Goal: Information Seeking & Learning: Compare options

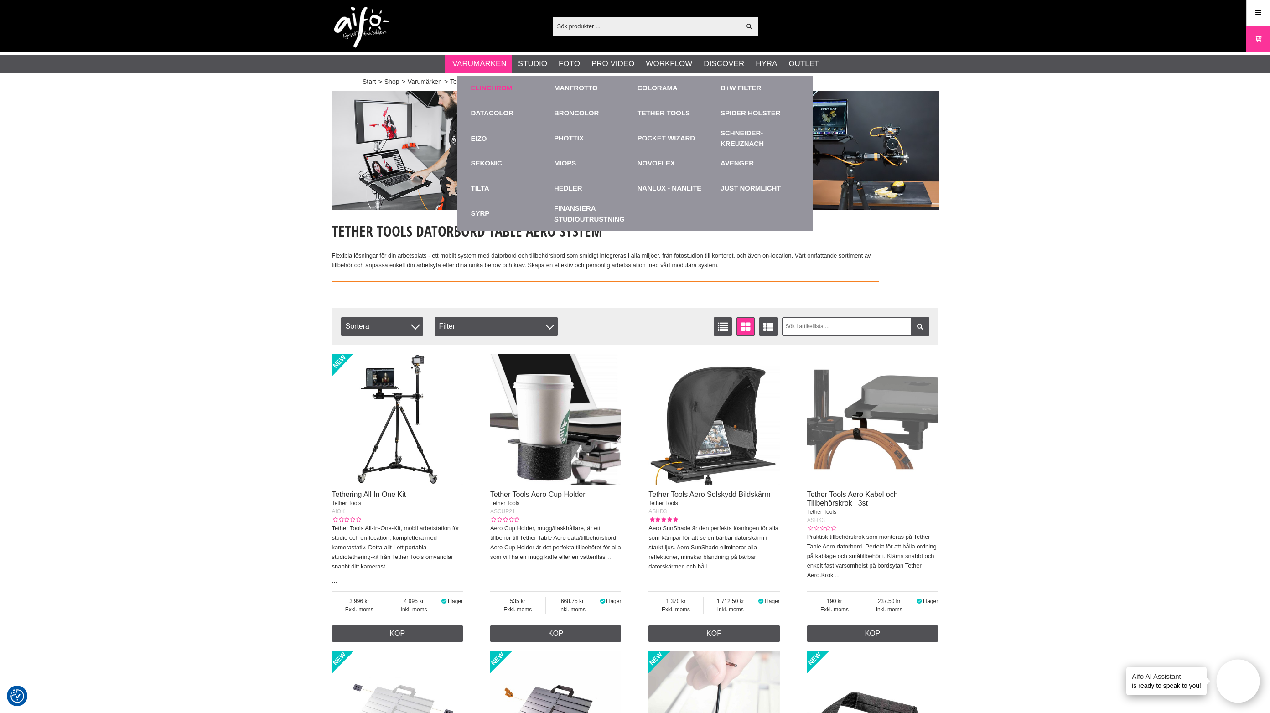
click at [500, 85] on link "Elinchrom" at bounding box center [492, 88] width 42 height 10
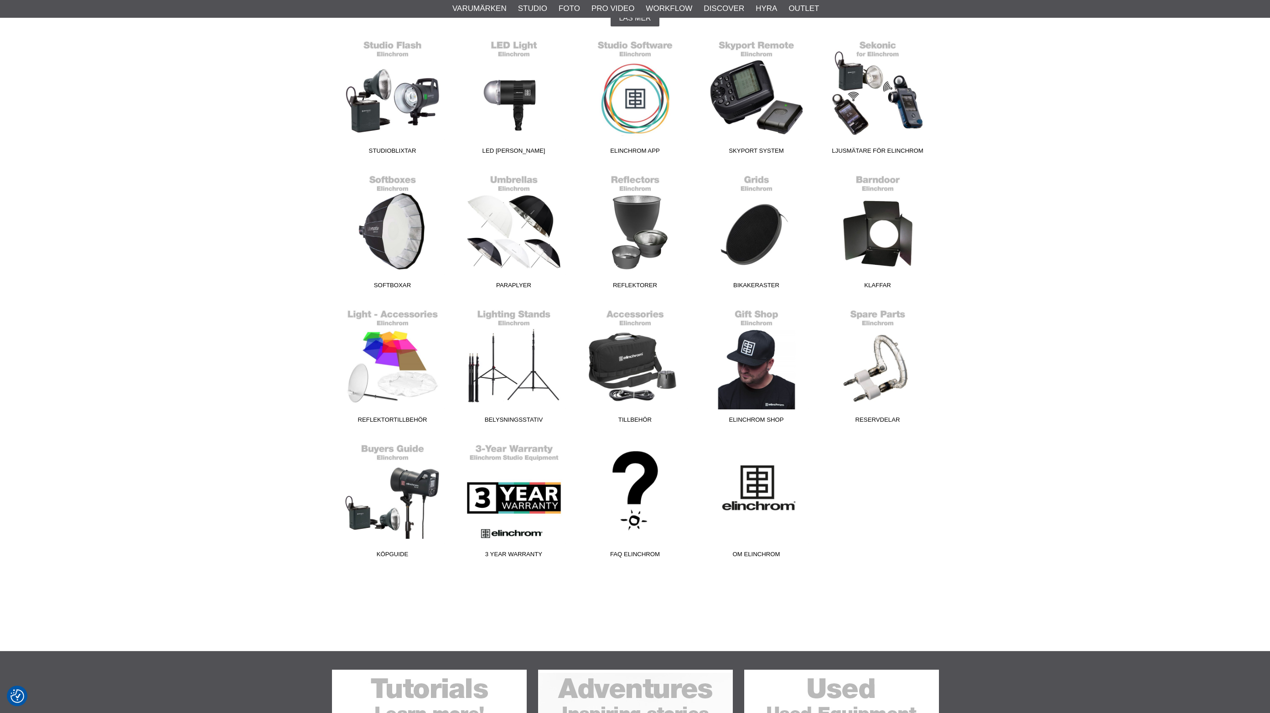
scroll to position [285, 0]
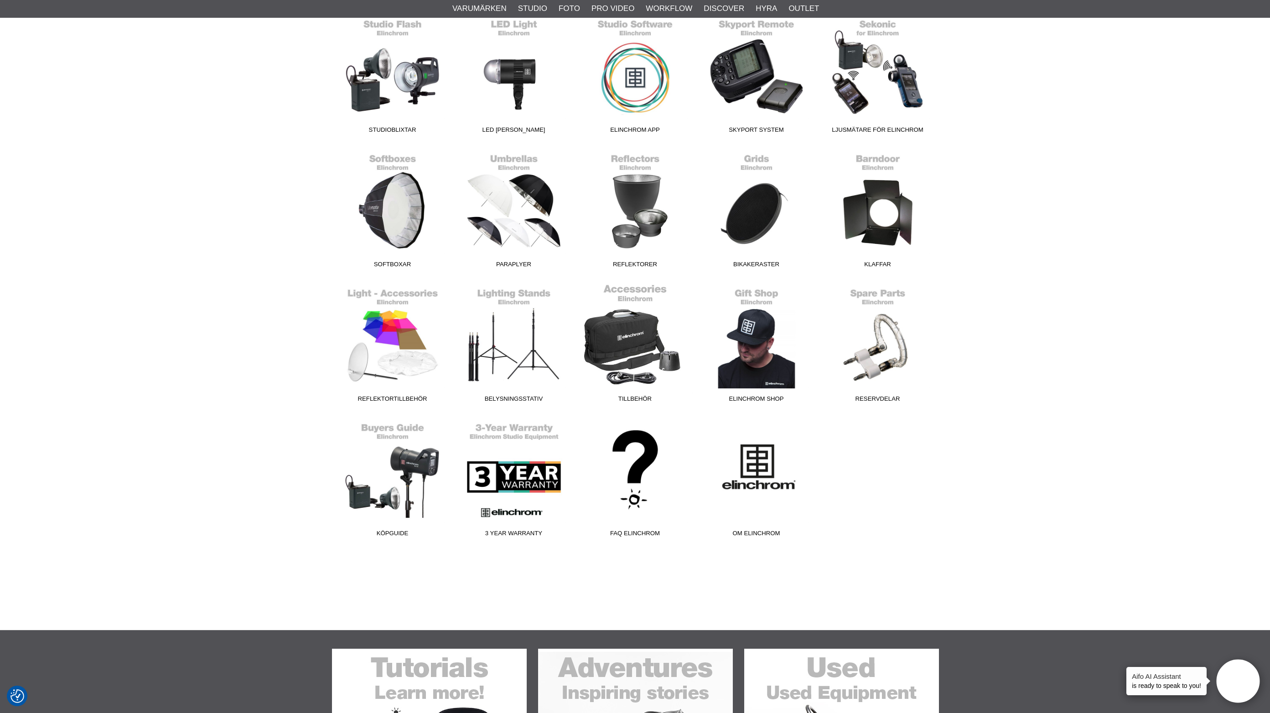
click at [647, 344] on link "Tillbehör" at bounding box center [635, 345] width 121 height 123
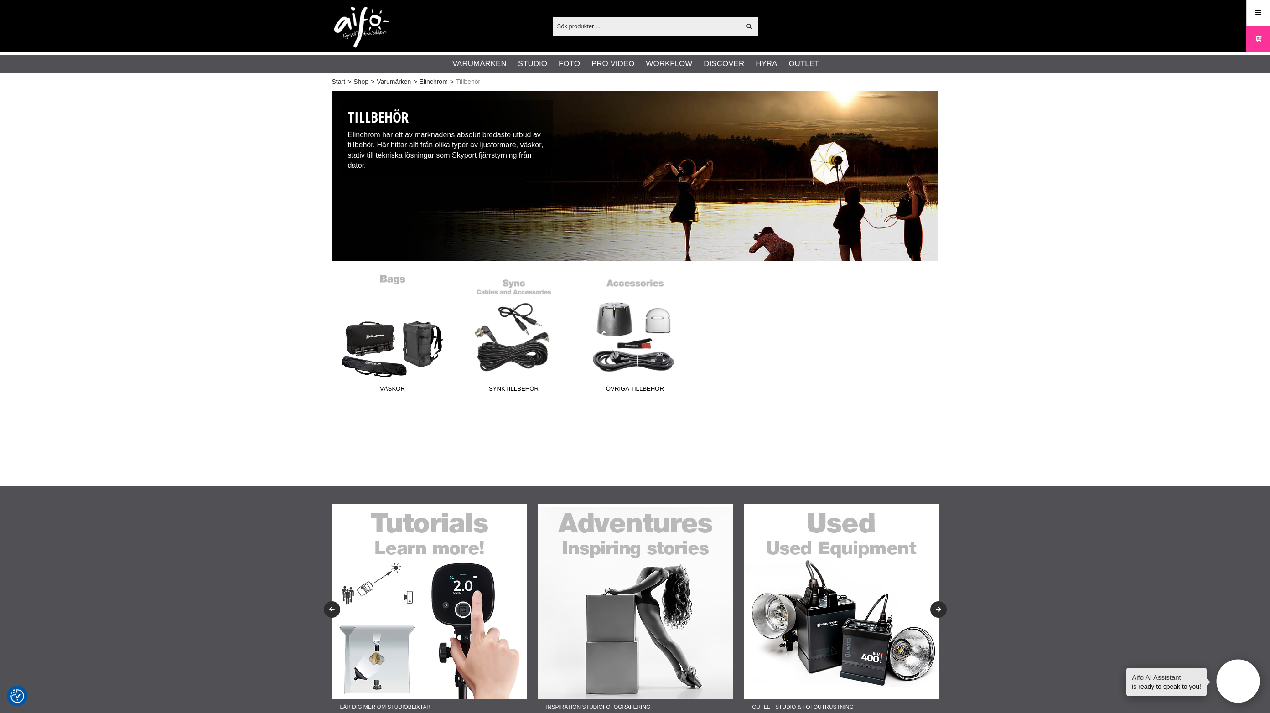
click at [419, 368] on link "Väskor" at bounding box center [392, 335] width 121 height 123
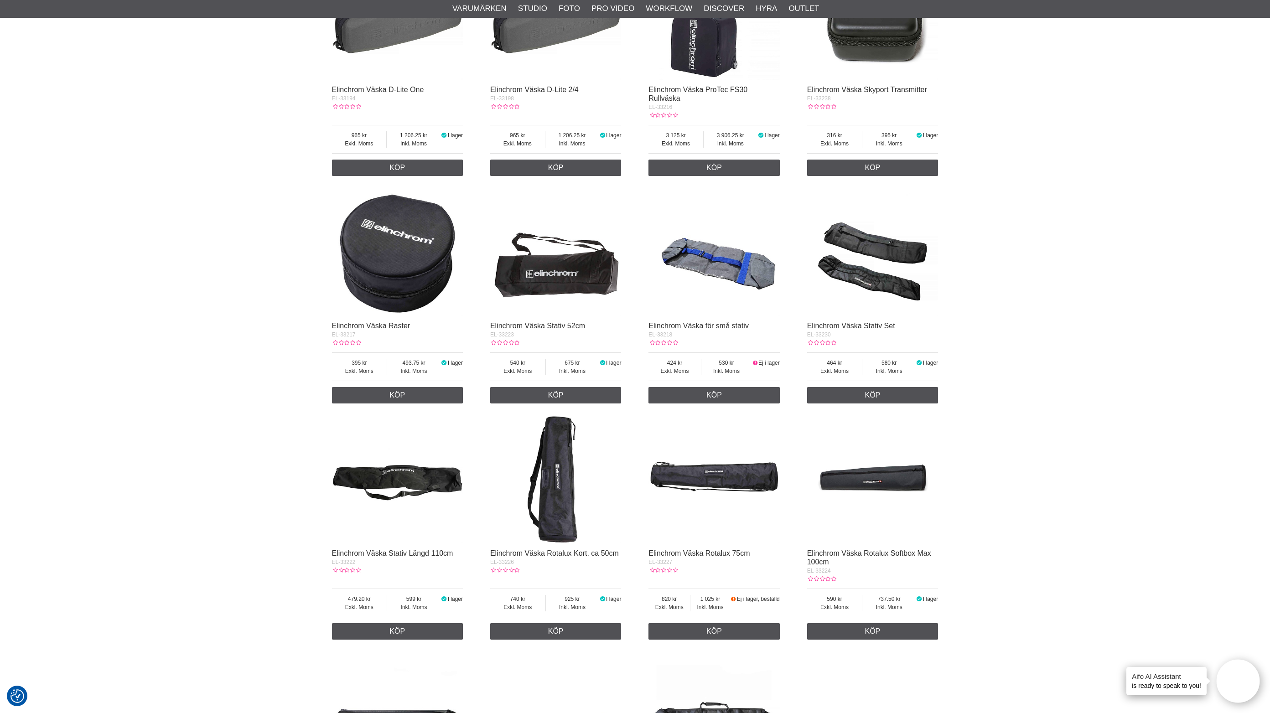
scroll to position [627, 0]
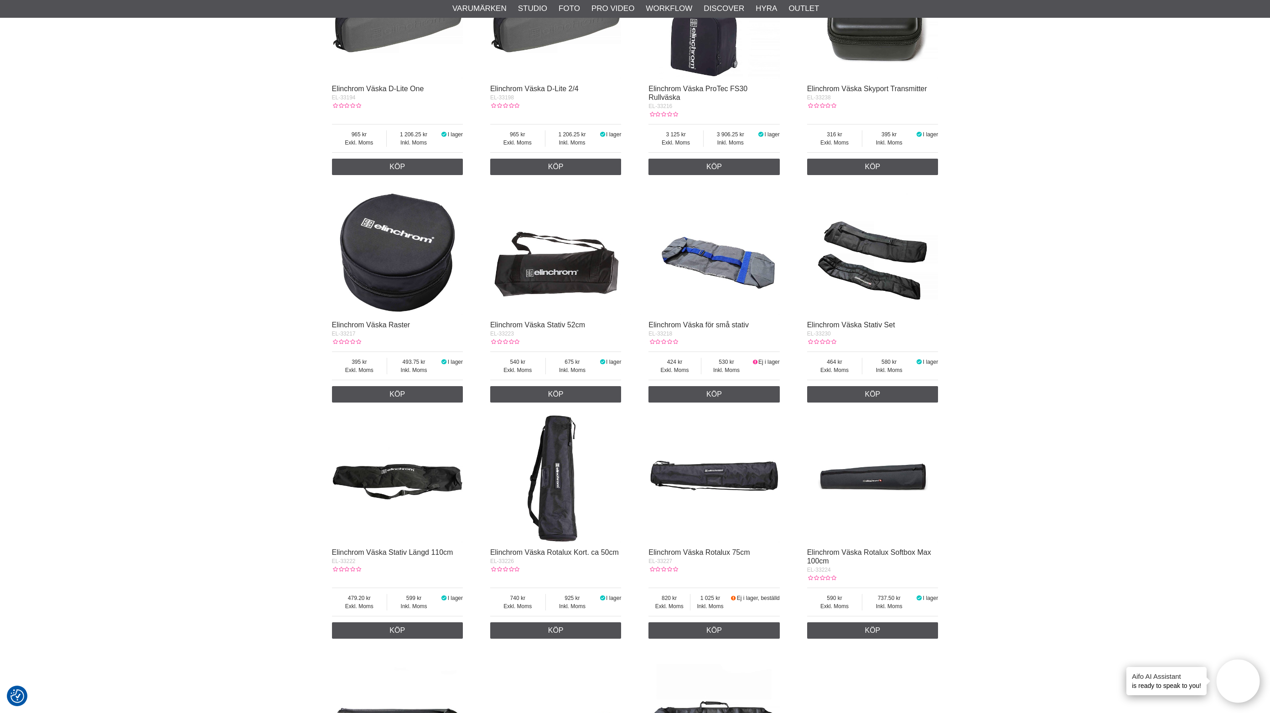
click at [1144, 432] on div "Start > Shop > Varumärken > Elinchrom > Tillbehör > Väskor Elinchrom Väskor Eli…" at bounding box center [635, 204] width 1270 height 1487
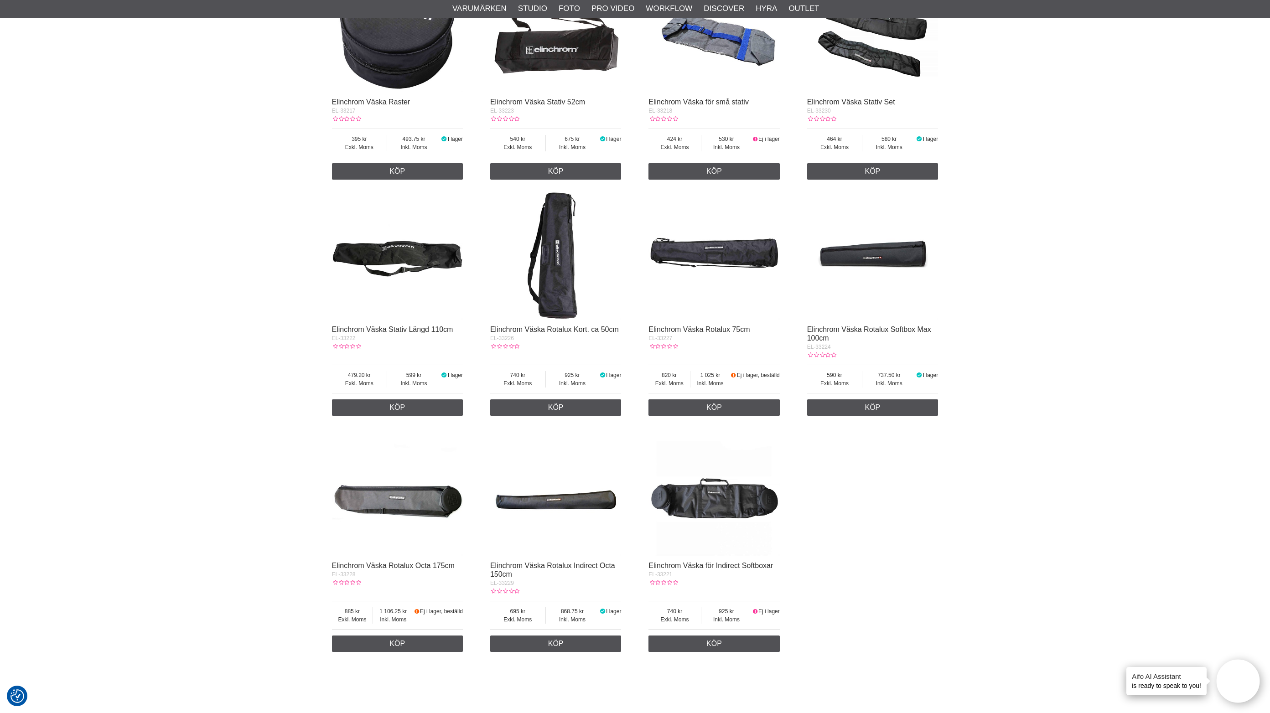
scroll to position [798, 0]
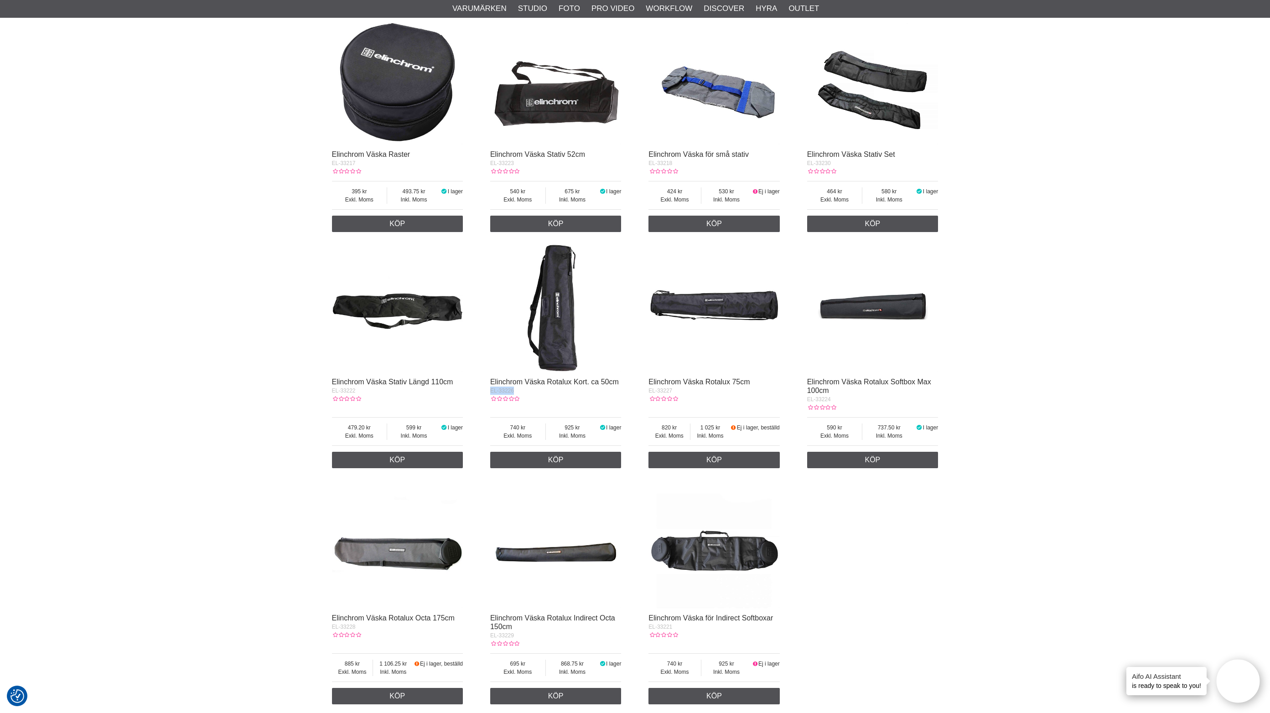
drag, startPoint x: 522, startPoint y: 394, endPoint x: 518, endPoint y: 403, distance: 10.0
click at [518, 403] on div "Elinchrom Väska Rotalux Kort. ca 50cm EL-33226" at bounding box center [555, 390] width 131 height 25
copy div "EL-33226"
drag, startPoint x: 686, startPoint y: 391, endPoint x: 650, endPoint y: 391, distance: 36.5
click at [650, 391] on div "EL-33227" at bounding box center [714, 391] width 131 height 8
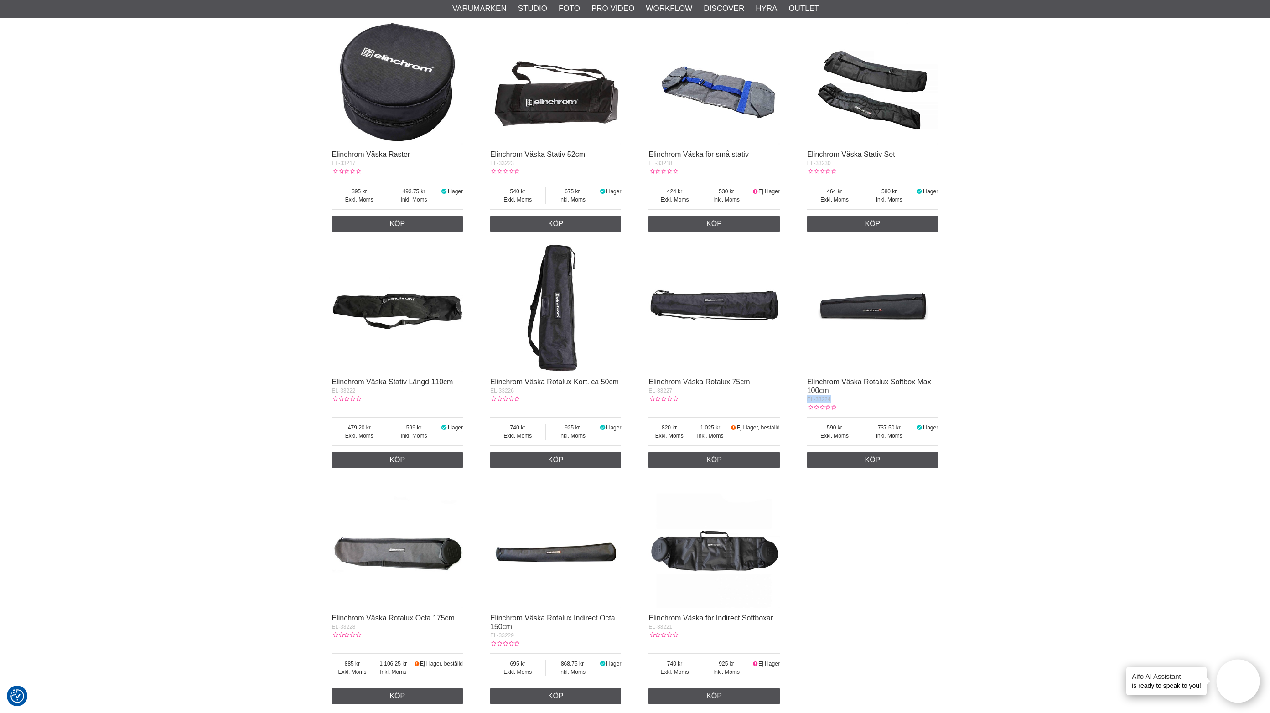
drag, startPoint x: 835, startPoint y: 398, endPoint x: 806, endPoint y: 400, distance: 29.3
click at [806, 400] on div "Elinchrom Väska ONE EL-33250 Exkl. Moms 690 Inkl. Moms 862.50 I lager 1 Köp Eli…" at bounding box center [635, 122] width 607 height 1173
copy span "EL-33224"
